Goal: Transaction & Acquisition: Register for event/course

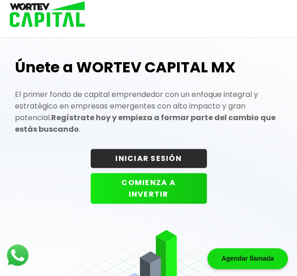
click at [160, 185] on button "COMIENZA A INVERTIR" at bounding box center [149, 188] width 116 height 31
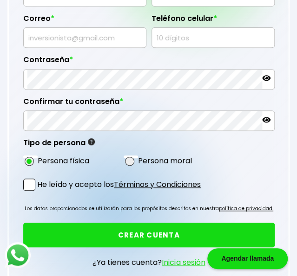
scroll to position [107, 0]
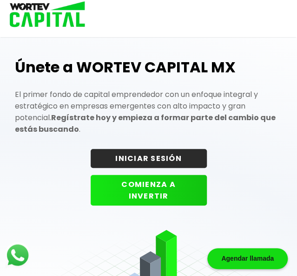
click at [138, 149] on button "INICIAR SESIÓN" at bounding box center [149, 158] width 116 height 19
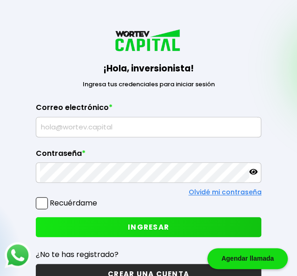
click at [160, 145] on div "¡Hola, inversionista! Ingresa tus credenciales para iniciar sesión Inicia sesió…" at bounding box center [148, 162] width 282 height 324
click at [179, 161] on label "Contraseña *" at bounding box center [149, 156] width 226 height 14
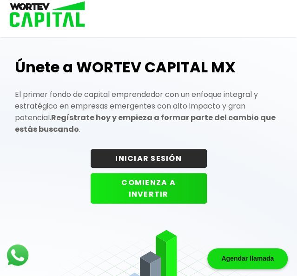
click at [124, 178] on button "COMIENZA A INVERTIR" at bounding box center [149, 188] width 116 height 31
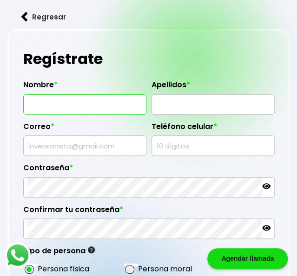
click at [98, 102] on input "text" at bounding box center [84, 105] width 115 height 20
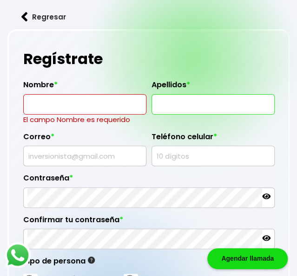
click at [171, 104] on input "text" at bounding box center [213, 105] width 115 height 20
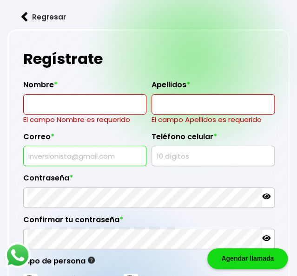
click at [106, 155] on input "text" at bounding box center [84, 156] width 115 height 20
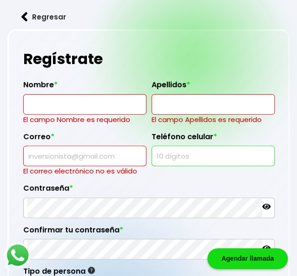
click at [169, 152] on input "text" at bounding box center [213, 156] width 115 height 20
click at [92, 204] on div "Contraseña *" at bounding box center [148, 197] width 251 height 42
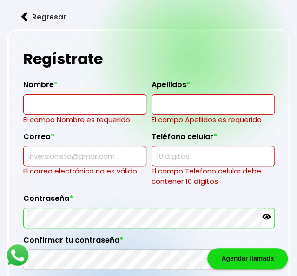
click at [264, 215] on icon at bounding box center [266, 217] width 8 height 8
